Goal: Task Accomplishment & Management: Use online tool/utility

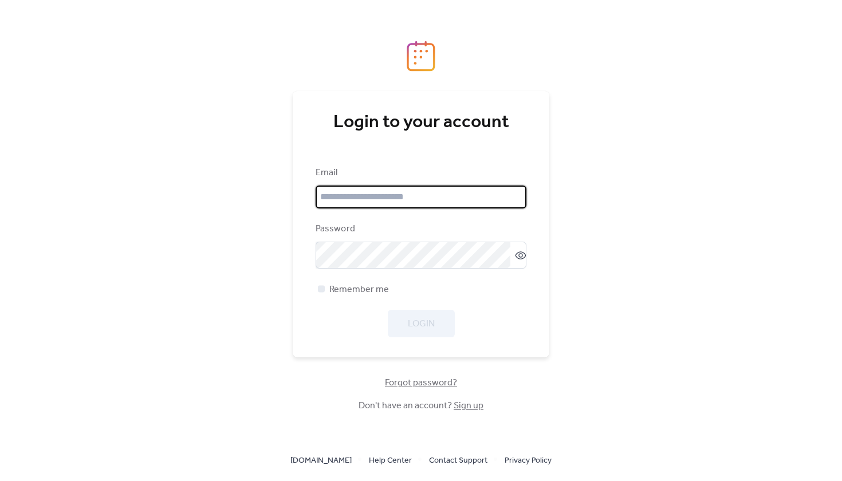
type input "**********"
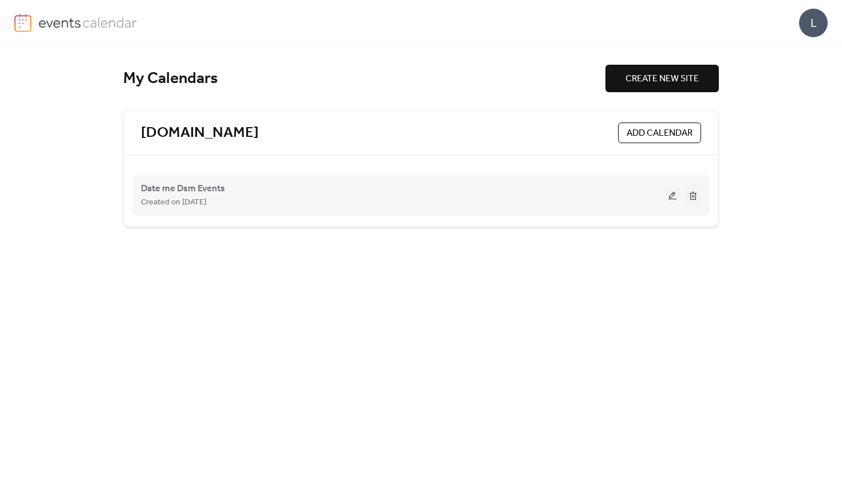
click at [283, 186] on div "Date me Dsm Events Created on [DATE]" at bounding box center [403, 196] width 524 height 28
click at [677, 199] on button at bounding box center [673, 195] width 16 height 17
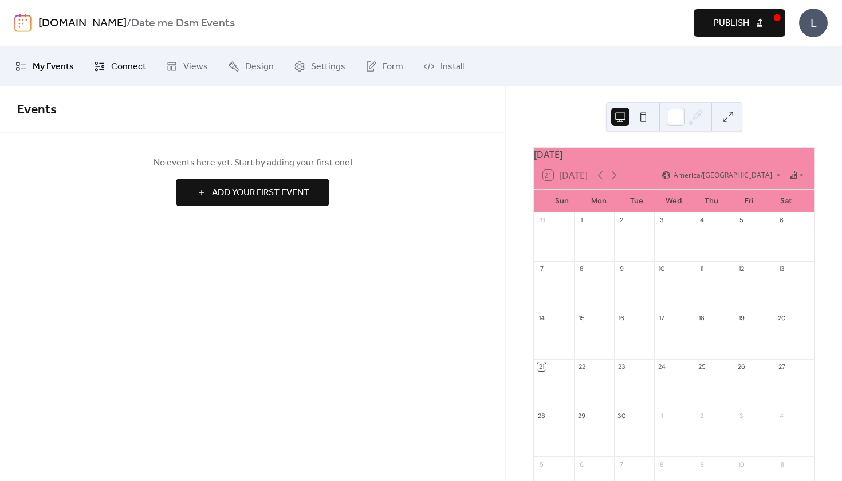
click at [138, 68] on span "Connect" at bounding box center [128, 67] width 35 height 14
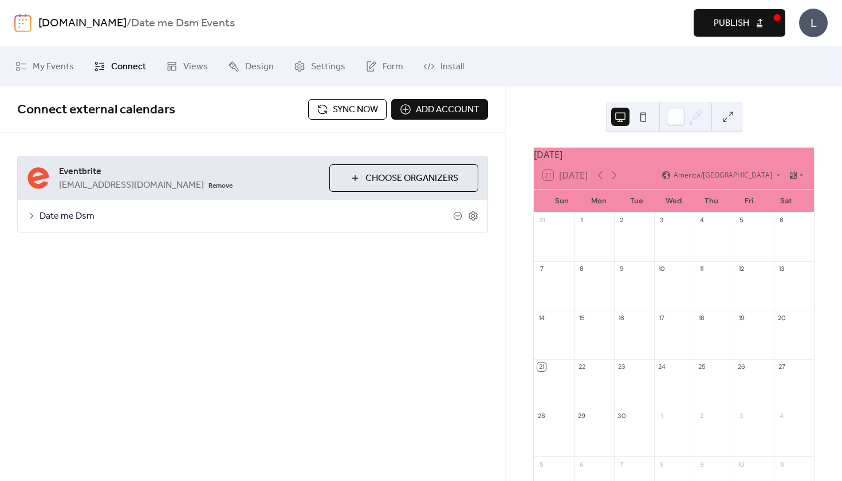
click at [190, 214] on span "Date me Dsm" at bounding box center [247, 217] width 414 height 14
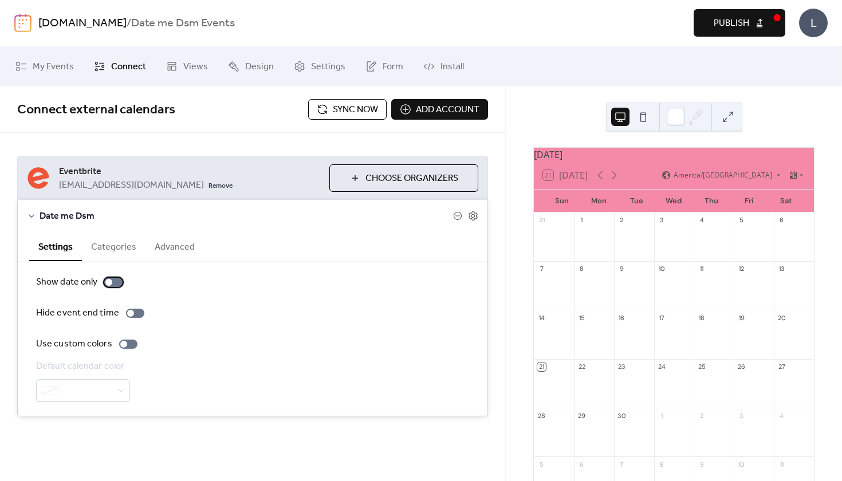
click at [117, 284] on div at bounding box center [113, 282] width 18 height 9
click at [617, 180] on icon at bounding box center [614, 175] width 5 height 9
click at [371, 112] on span "Sync now" at bounding box center [355, 110] width 45 height 14
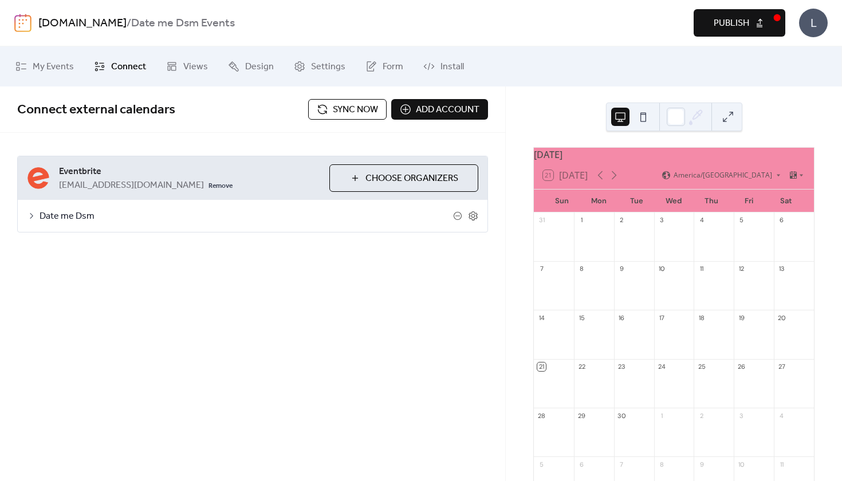
click at [324, 218] on span "Date me Dsm" at bounding box center [247, 217] width 414 height 14
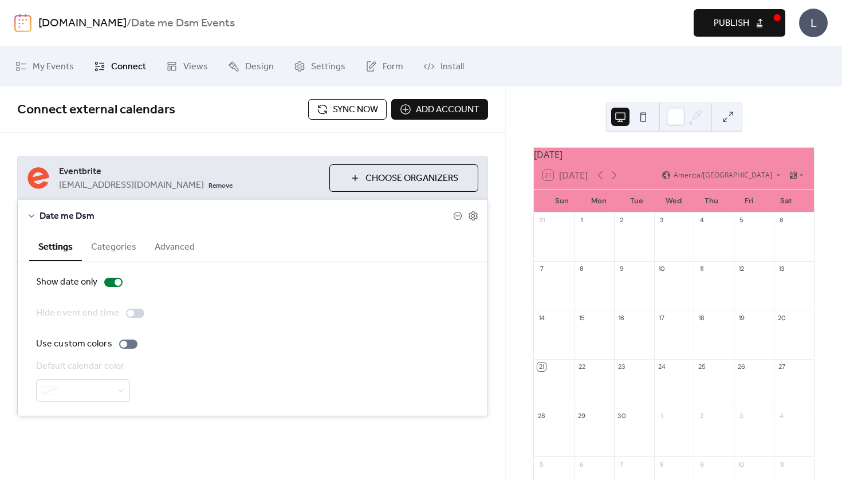
click at [362, 112] on span "Sync now" at bounding box center [355, 110] width 45 height 14
click at [111, 287] on div at bounding box center [113, 282] width 18 height 9
click at [116, 256] on button "Categories" at bounding box center [114, 246] width 64 height 28
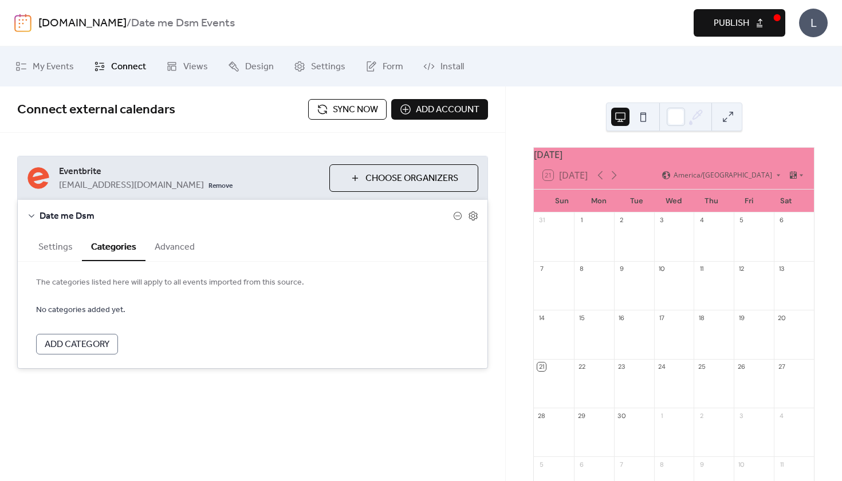
click at [65, 244] on button "Settings" at bounding box center [55, 246] width 53 height 28
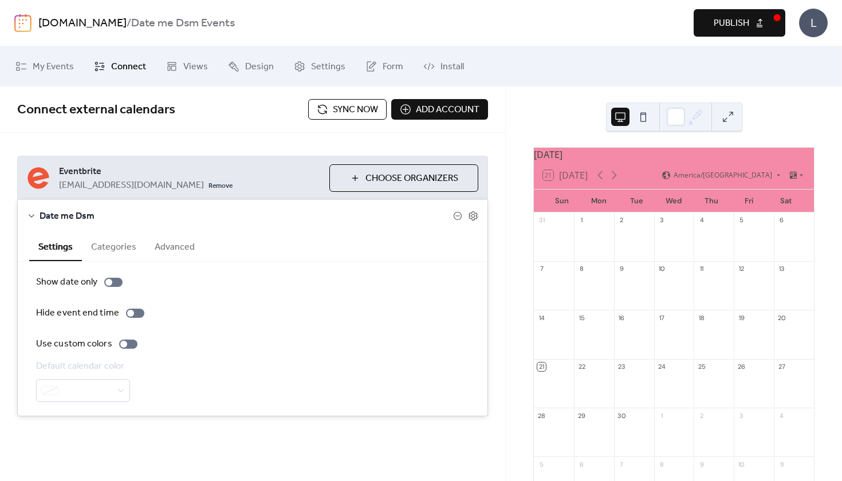
click at [166, 250] on button "Advanced" at bounding box center [175, 246] width 58 height 28
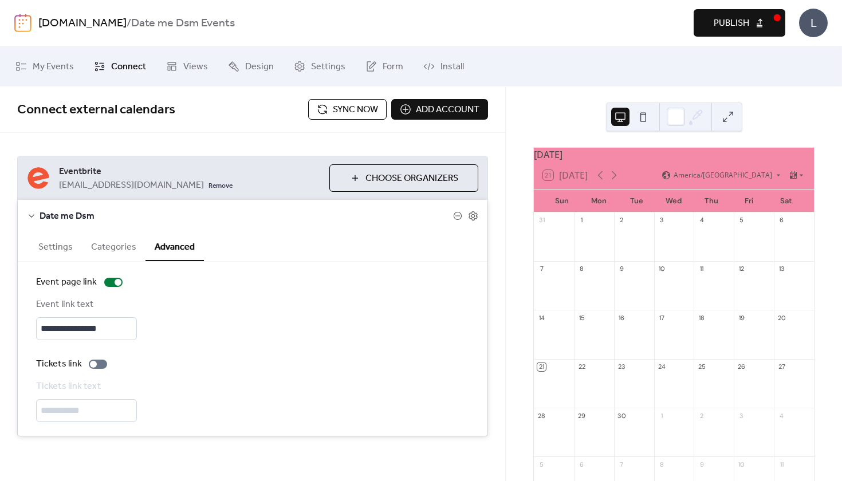
click at [60, 256] on button "Settings" at bounding box center [55, 246] width 53 height 28
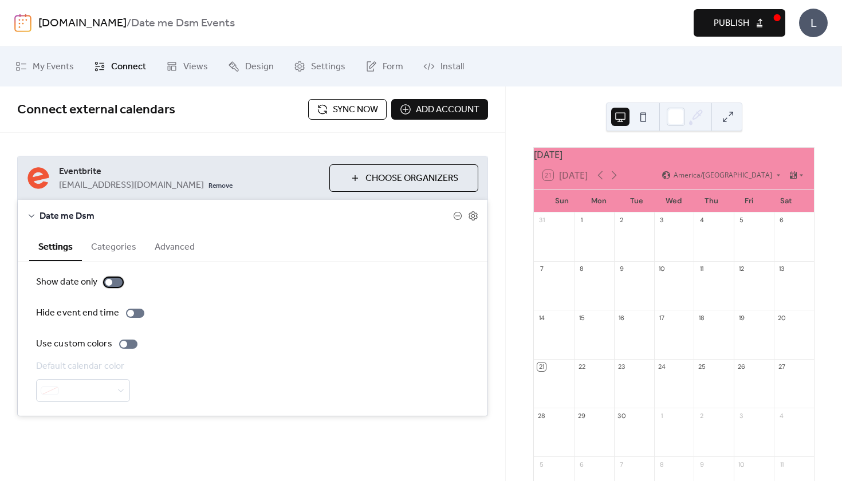
click at [115, 285] on div at bounding box center [113, 282] width 18 height 9
click at [134, 346] on div at bounding box center [128, 344] width 18 height 9
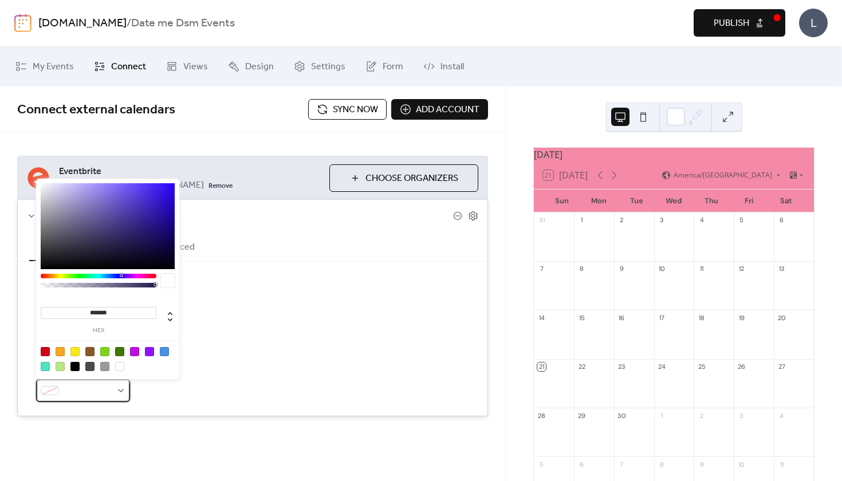
click at [102, 391] on span at bounding box center [88, 392] width 48 height 14
click at [246, 273] on div "Show date only Hide event end time Use custom colors Default calendar color" at bounding box center [253, 339] width 470 height 154
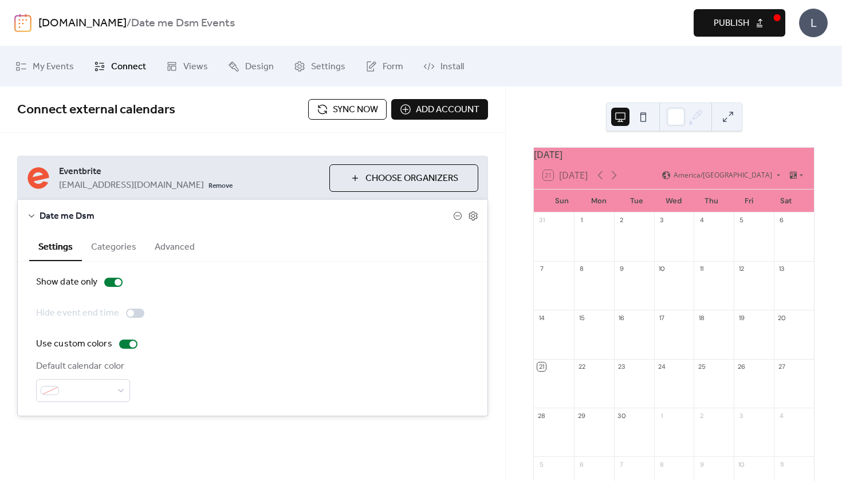
click at [368, 107] on span "Sync now" at bounding box center [355, 110] width 45 height 14
click at [744, 32] on button "Publish" at bounding box center [740, 23] width 92 height 28
click at [617, 182] on icon at bounding box center [614, 175] width 14 height 14
